Goal: Find specific page/section: Find specific page/section

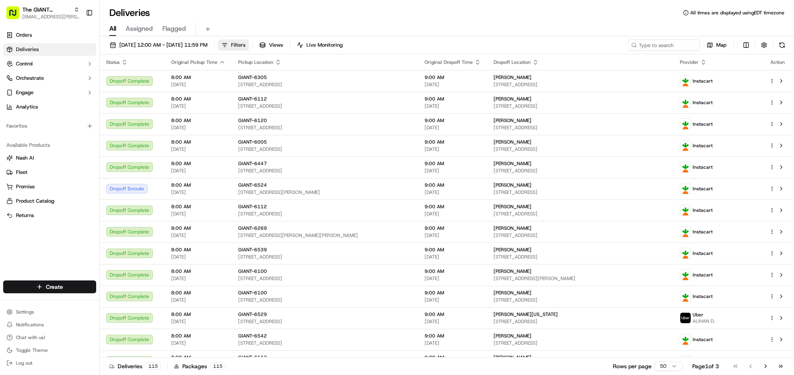
click at [249, 51] on button "Filters" at bounding box center [233, 45] width 31 height 11
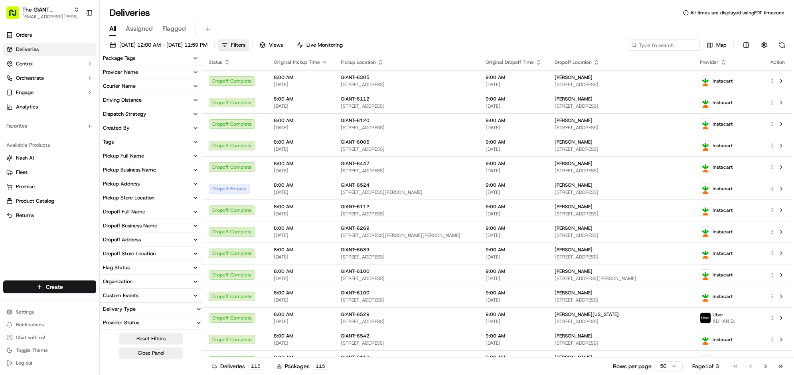
scroll to position [200, 0]
click at [154, 194] on div "Pickup Store Location" at bounding box center [128, 197] width 51 height 7
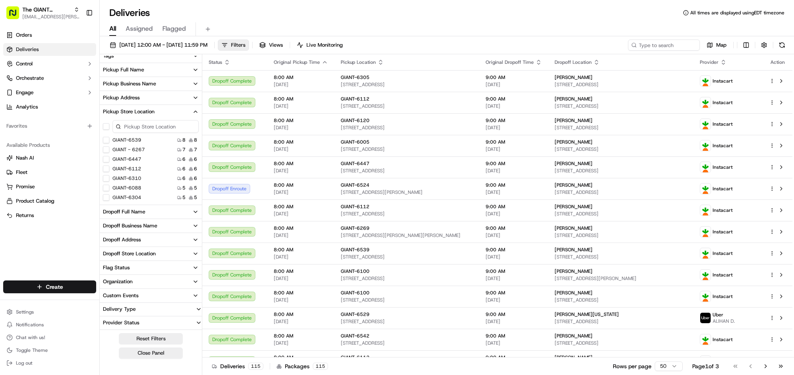
click at [184, 133] on input at bounding box center [156, 126] width 86 height 13
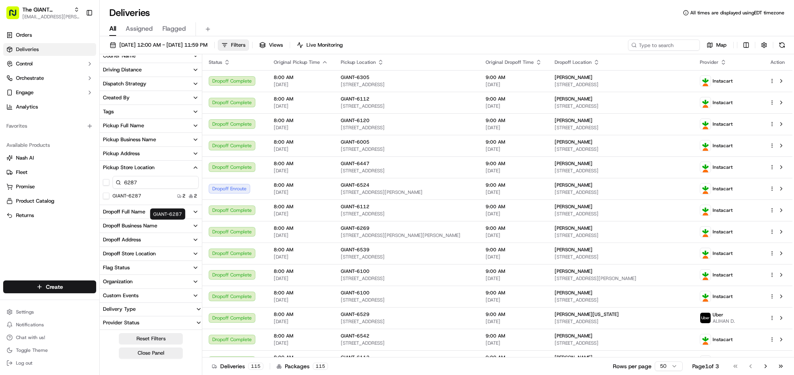
type input "6287"
click at [109, 199] on button "GIANT-6287" at bounding box center [106, 196] width 6 height 6
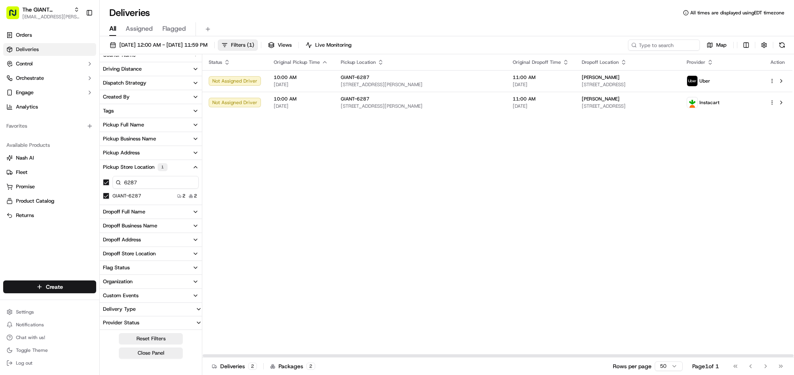
click at [358, 52] on div "[DATE] 12:00 AM - [DATE] 11:59 PM Filters ( 1 ) Views Live Monitoring Map Deliv…" at bounding box center [447, 206] width 695 height 341
click at [258, 51] on button "Filters ( 1 )" at bounding box center [238, 45] width 40 height 11
